Goal: Find specific page/section: Find specific page/section

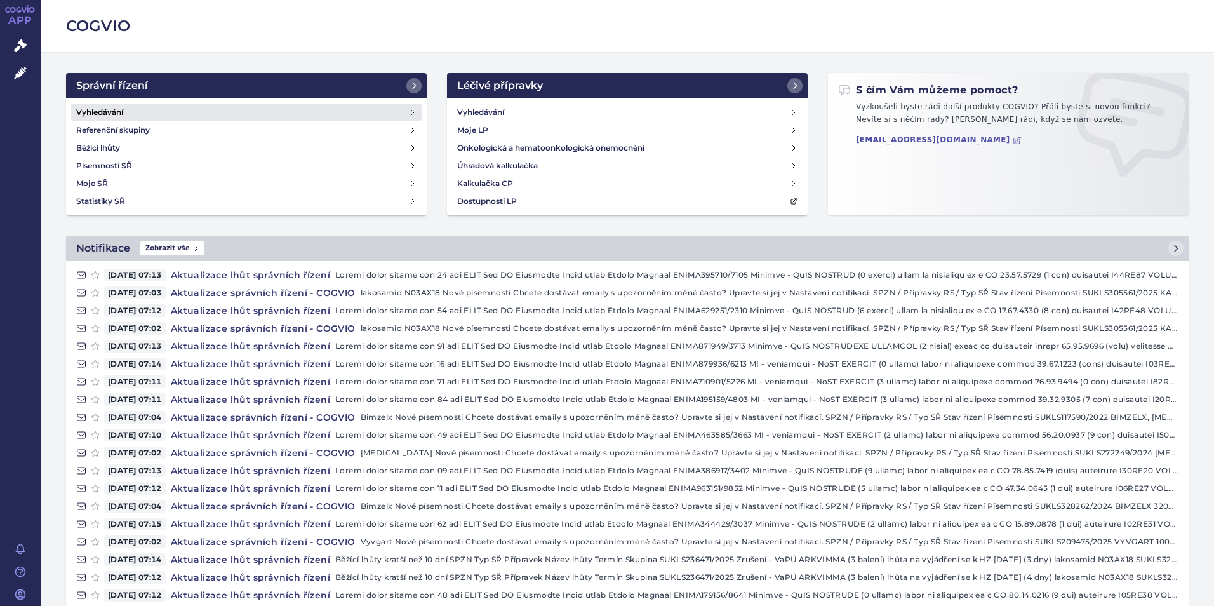
click at [109, 107] on h4 "Vyhledávání" at bounding box center [99, 112] width 47 height 13
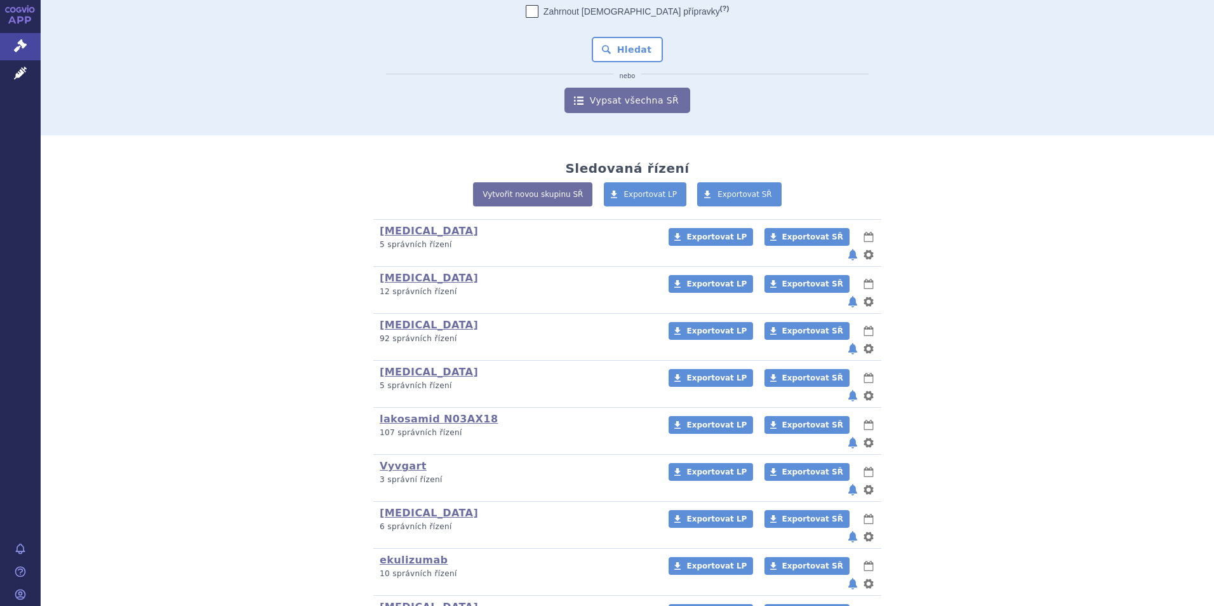
scroll to position [317, 0]
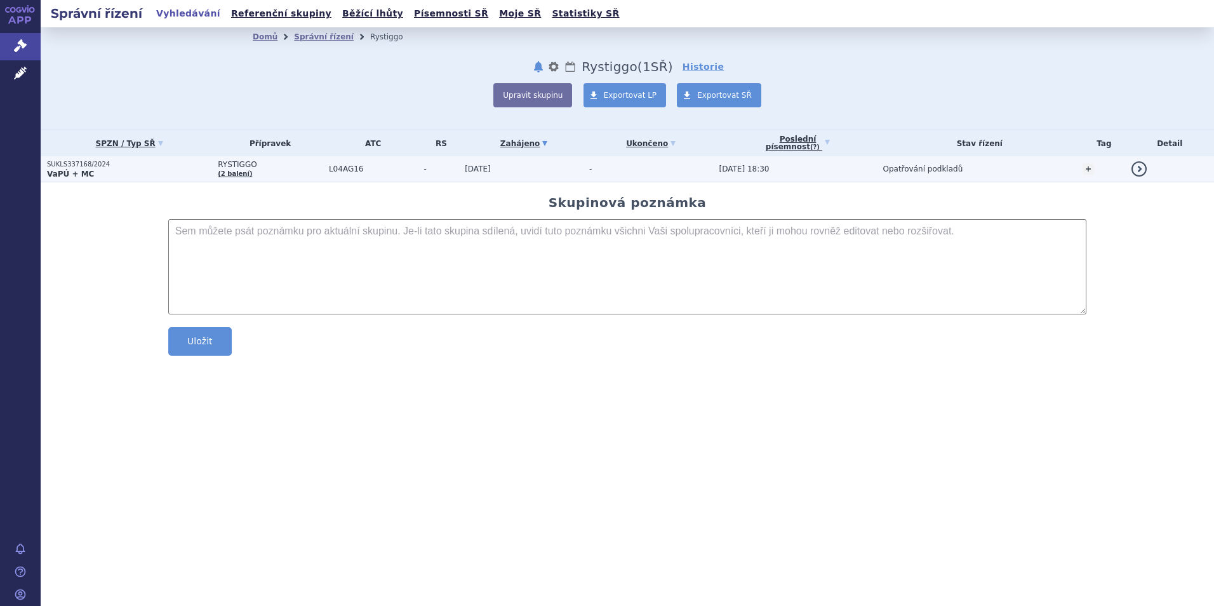
click at [47, 166] on p "SUKLS337168/2024" at bounding box center [129, 164] width 164 height 9
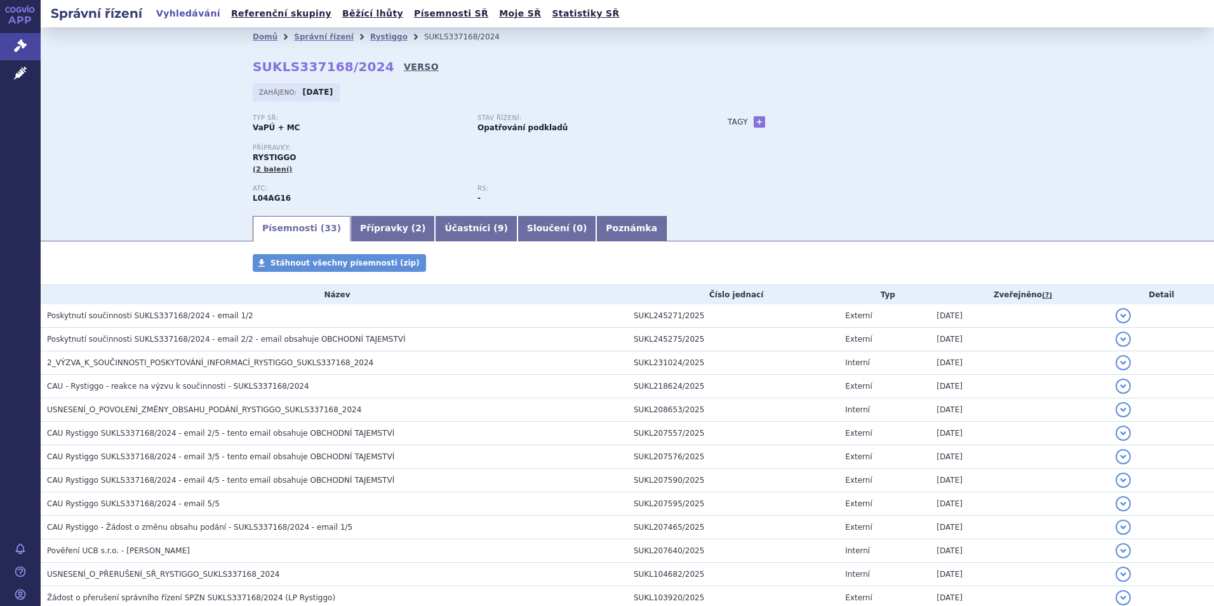
click at [404, 65] on link "VERSO" at bounding box center [421, 66] width 35 height 13
